Goal: Task Accomplishment & Management: Use online tool/utility

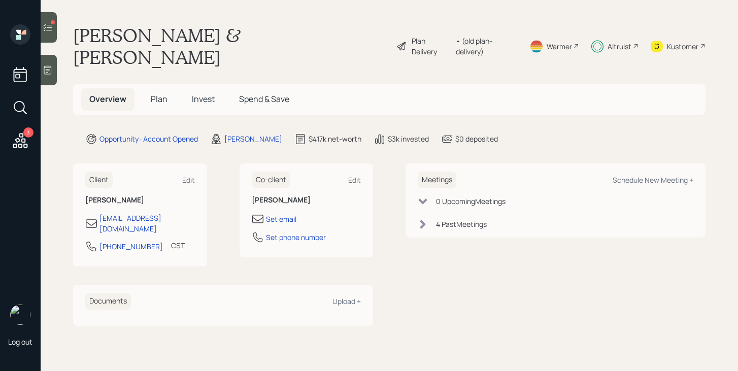
click at [53, 36] on div at bounding box center [49, 27] width 16 height 30
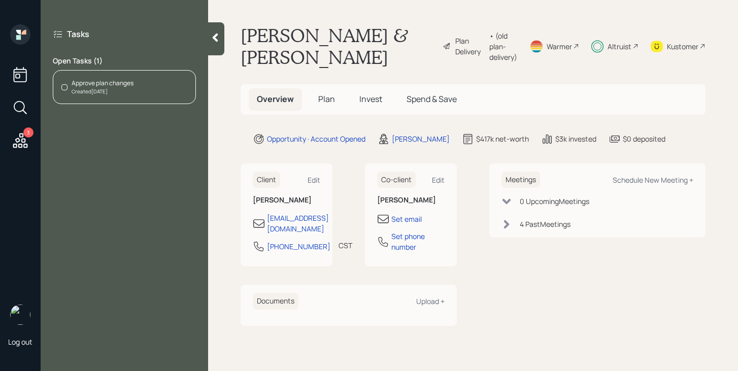
click at [117, 98] on div "Approve plan changes Created [DATE]" at bounding box center [124, 87] width 143 height 34
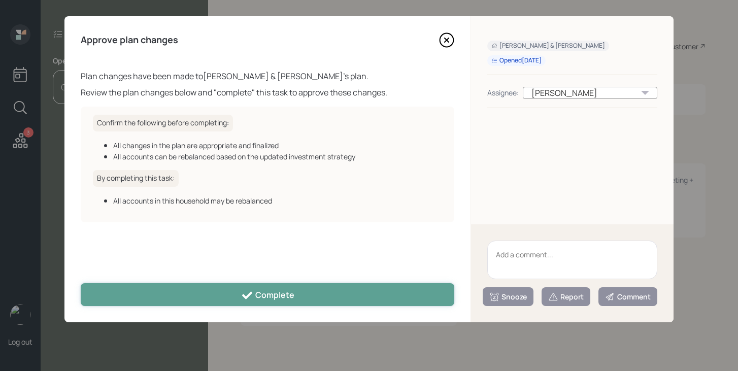
click at [283, 288] on button "Complete" at bounding box center [268, 294] width 374 height 23
